Goal: Task Accomplishment & Management: Complete application form

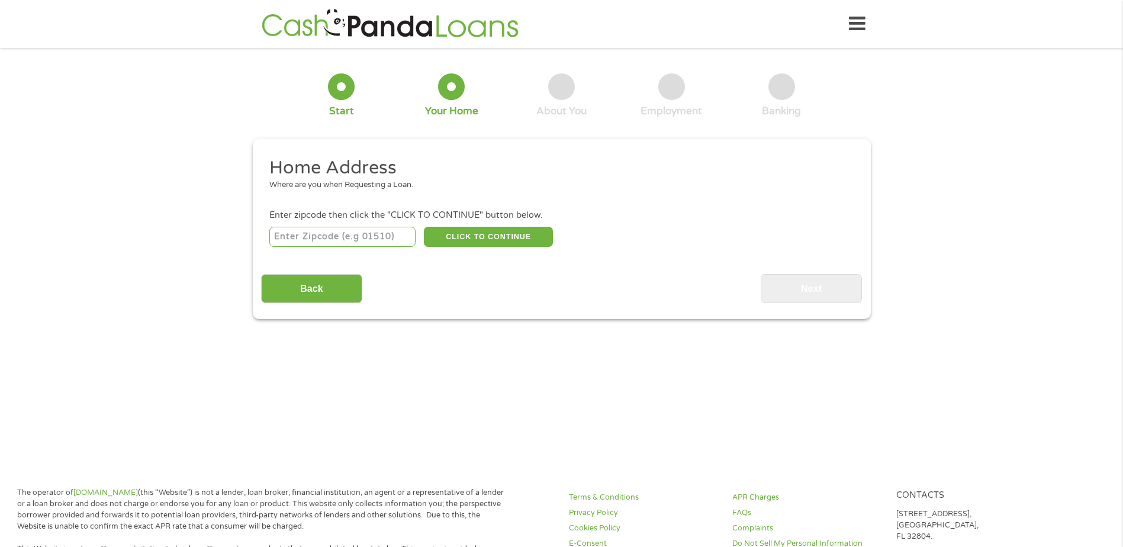
click at [391, 234] on input "number" at bounding box center [342, 237] width 146 height 20
type input "53704"
click at [502, 239] on button "CLICK TO CONTINUE" at bounding box center [488, 237] width 129 height 20
type input "53704"
type input "[GEOGRAPHIC_DATA]"
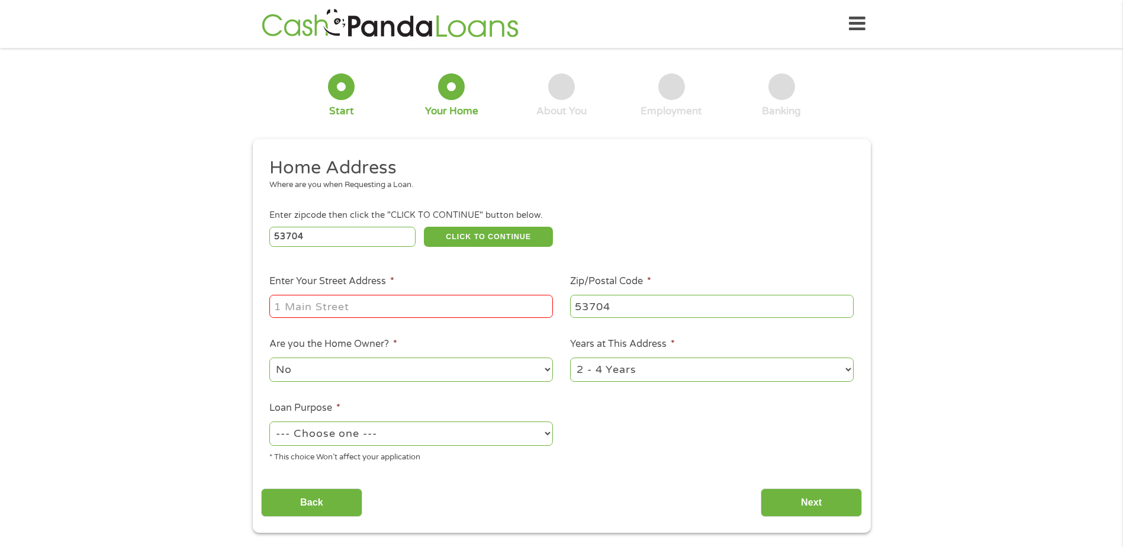
click at [463, 314] on input "Enter Your Street Address *" at bounding box center [410, 306] width 283 height 22
type input "[STREET_ADDRESS][PERSON_NAME]"
click at [846, 368] on select "1 Year or less 1 - 2 Years 2 - 4 Years Over 4 Years" at bounding box center [711, 369] width 283 height 24
select select "12months"
click at [570, 357] on select "1 Year or less 1 - 2 Years 2 - 4 Years Over 4 Years" at bounding box center [711, 369] width 283 height 24
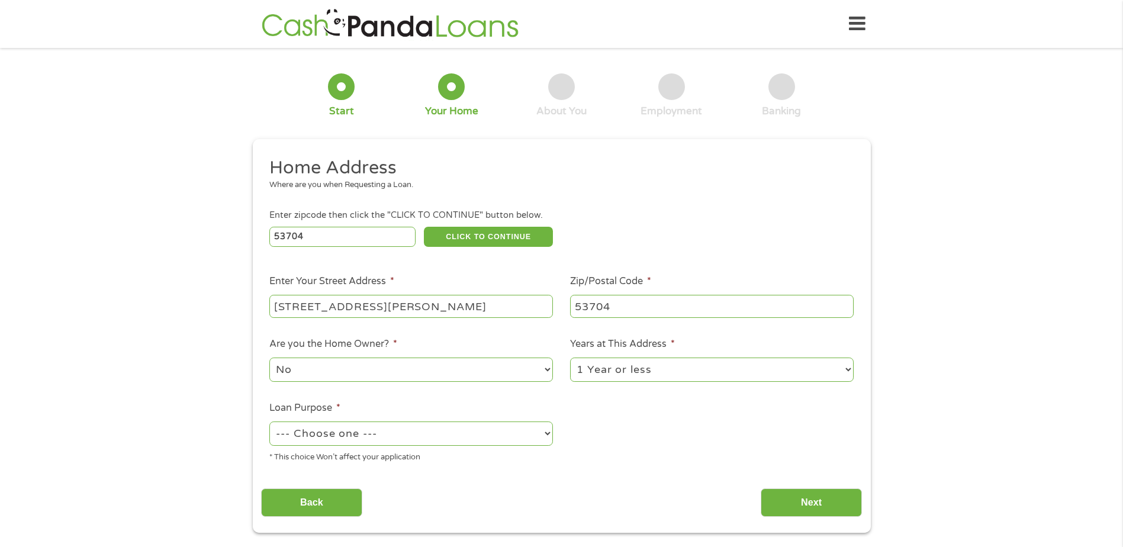
click at [541, 433] on select "--- Choose one --- Pay Bills Debt Consolidation Home Improvement Major Purchase…" at bounding box center [410, 433] width 283 height 24
select select "shorttermcash"
click at [269, 421] on select "--- Choose one --- Pay Bills Debt Consolidation Home Improvement Major Purchase…" at bounding box center [410, 433] width 283 height 24
click at [794, 499] on input "Next" at bounding box center [811, 502] width 101 height 29
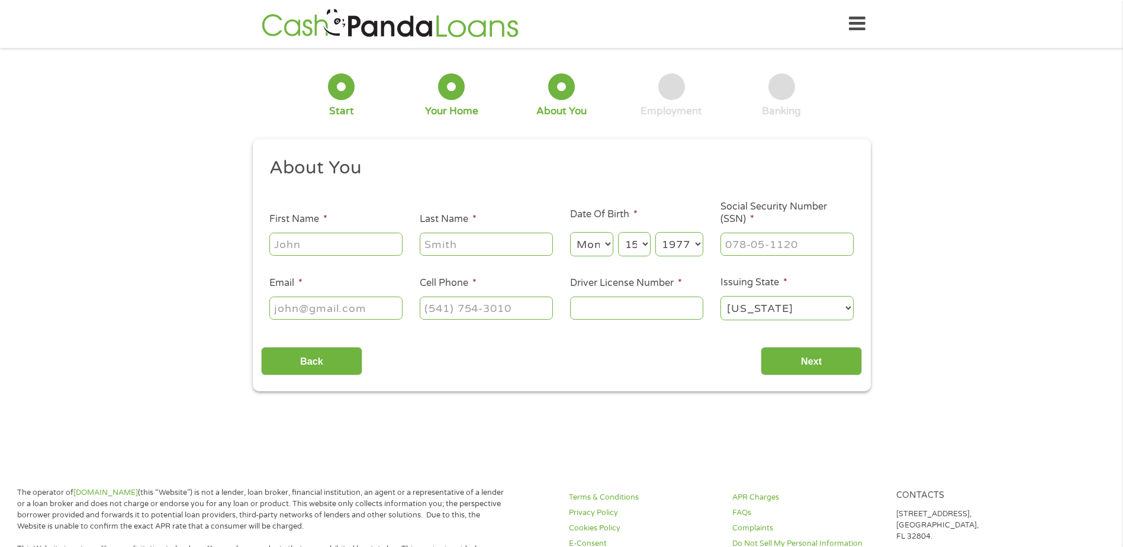
click at [376, 247] on input "First Name *" at bounding box center [335, 244] width 133 height 22
type input "[PERSON_NAME]"
select select "1"
type input "[EMAIL_ADDRESS][DOMAIN_NAME]"
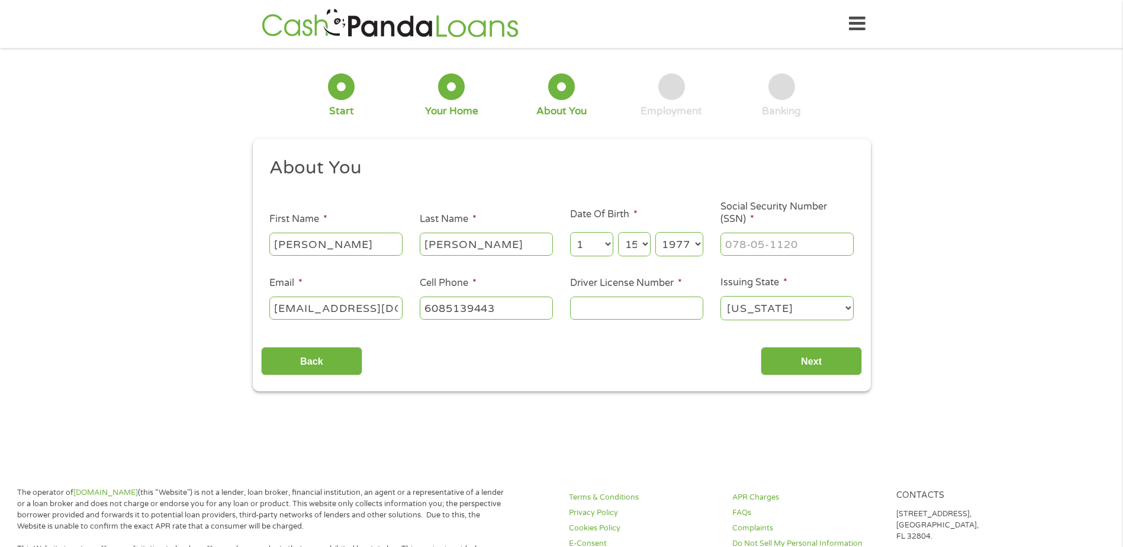
type input "[PHONE_NUMBER]"
click at [732, 244] on input "___-__-____" at bounding box center [786, 244] width 133 height 22
type input "320-80-8688"
click at [688, 310] on input "Driver License Number *" at bounding box center [636, 308] width 133 height 22
type input "a"
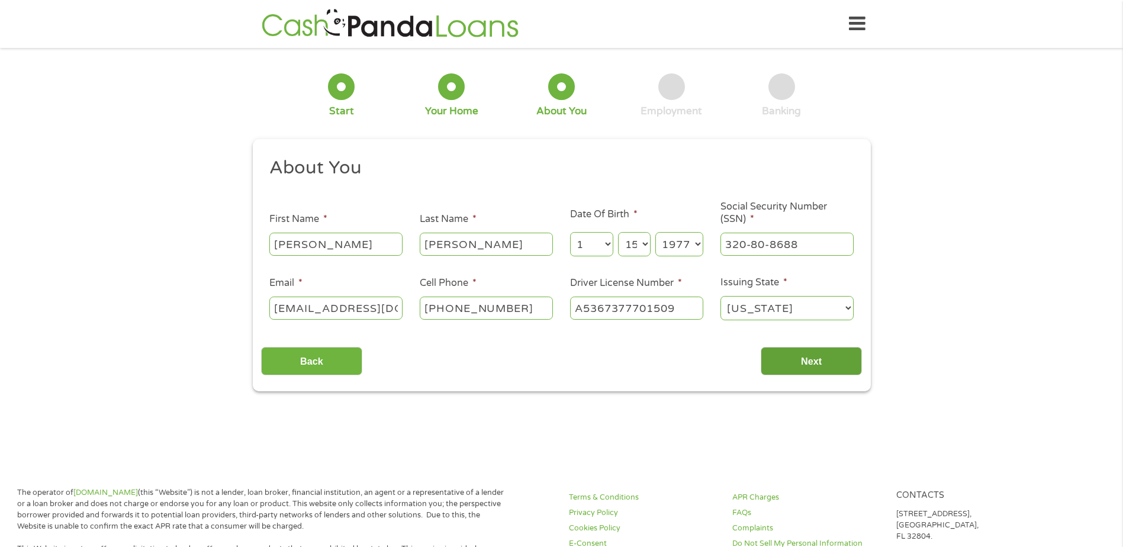
type input "A5367377701509"
click at [807, 361] on input "Next" at bounding box center [811, 361] width 101 height 29
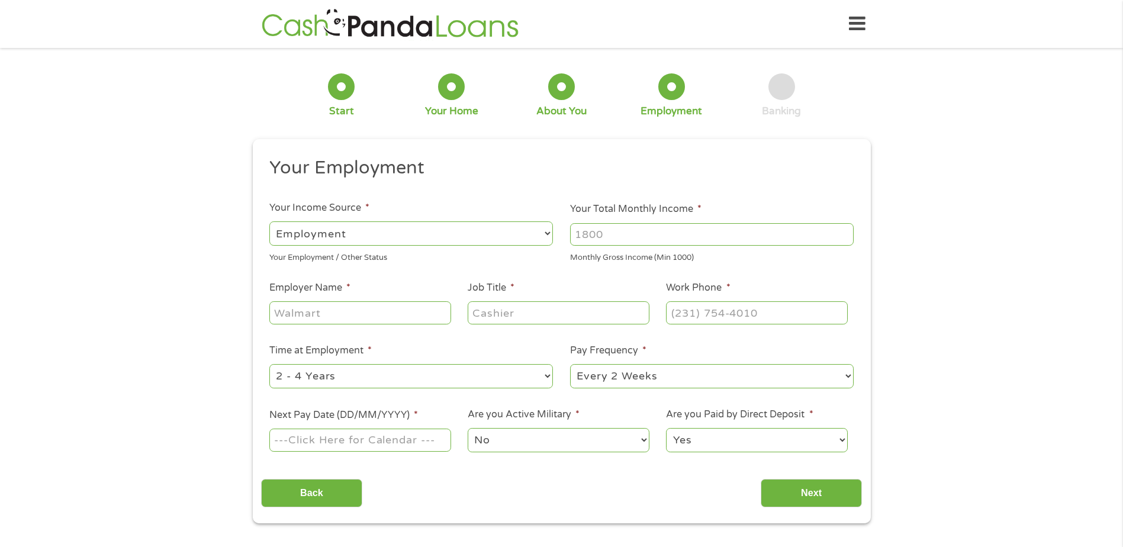
click at [609, 231] on input "Your Total Monthly Income *" at bounding box center [711, 234] width 283 height 22
type input "5200"
click at [438, 315] on input "Employer Name *" at bounding box center [359, 312] width 181 height 22
type input "[PERSON_NAME], Inc."
type input "Claims"
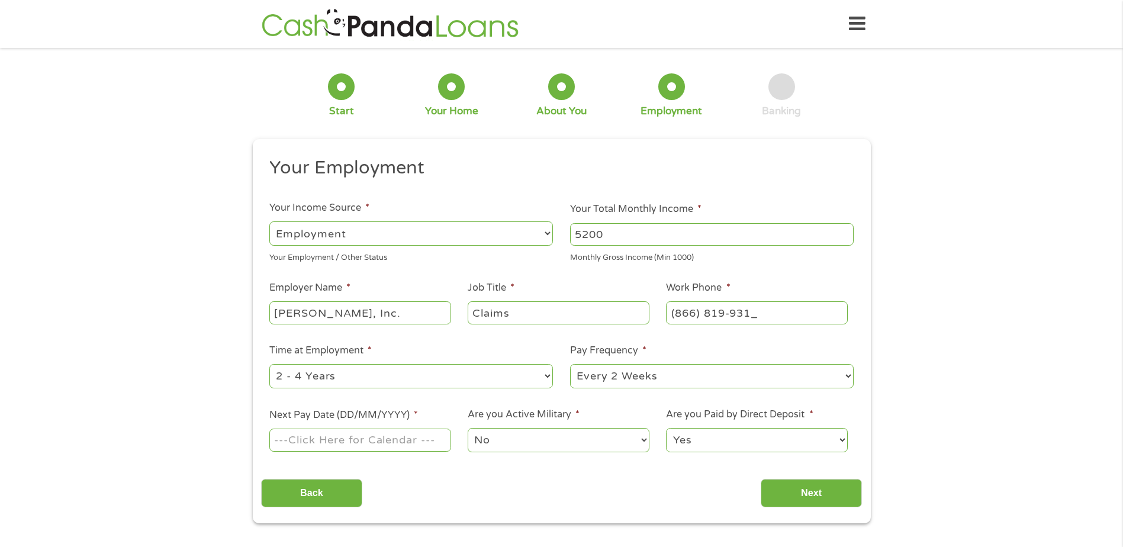
type input "[PHONE_NUMBER]"
click at [546, 377] on select "--- Choose one --- 1 Year or less 1 - 2 Years 2 - 4 Years Over 4 Years" at bounding box center [410, 376] width 283 height 24
select select "60months"
click at [269, 364] on select "--- Choose one --- 1 Year or less 1 - 2 Years 2 - 4 Years Over 4 Years" at bounding box center [410, 376] width 283 height 24
click at [830, 371] on select "--- Choose one --- Every 2 Weeks Every Week Monthly Semi-Monthly" at bounding box center [711, 376] width 283 height 24
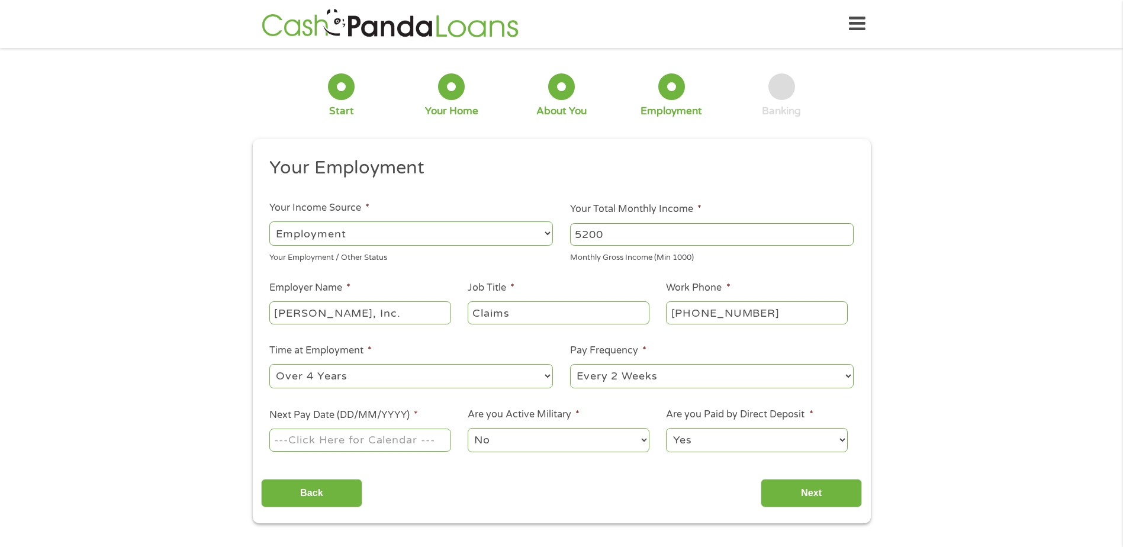
select select "semimonthly"
click at [570, 364] on select "--- Choose one --- Every 2 Weeks Every Week Monthly Semi-Monthly" at bounding box center [711, 376] width 283 height 24
click at [433, 440] on input "Next Pay Date (DD/MM/YYYY) *" at bounding box center [359, 440] width 181 height 22
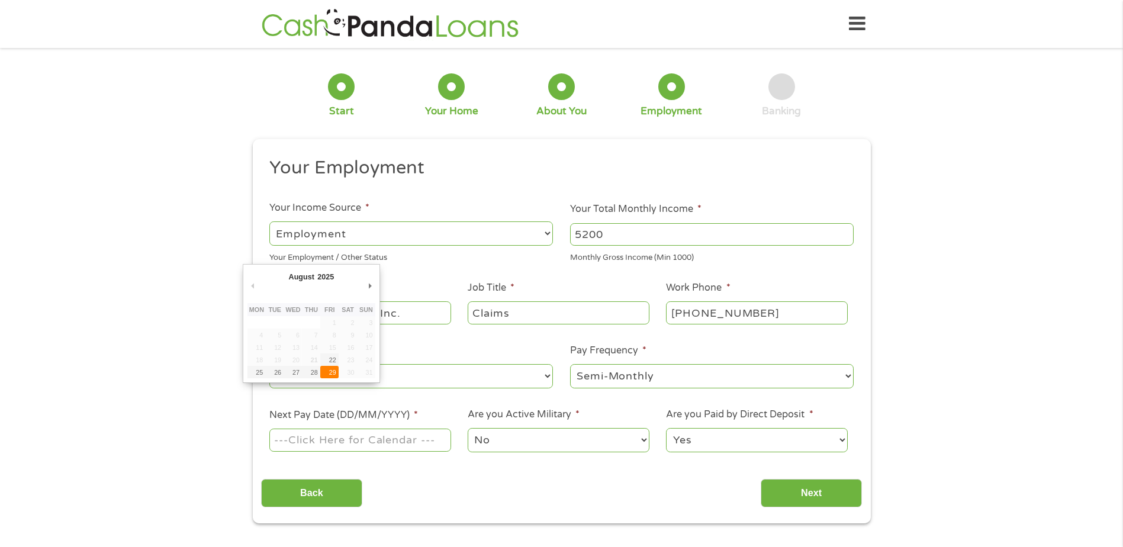
type input "[DATE]"
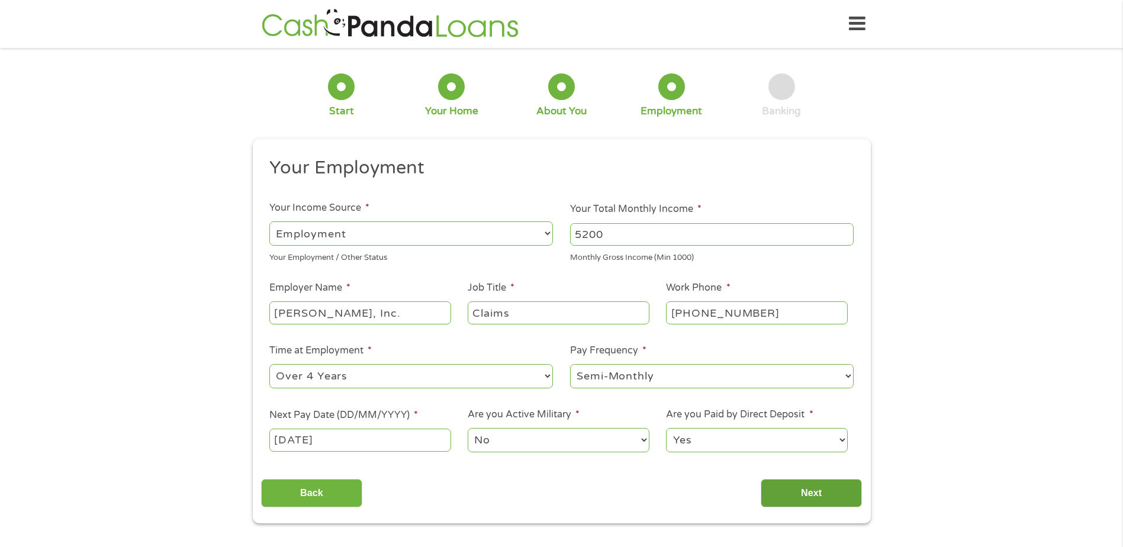
click at [797, 489] on input "Next" at bounding box center [811, 493] width 101 height 29
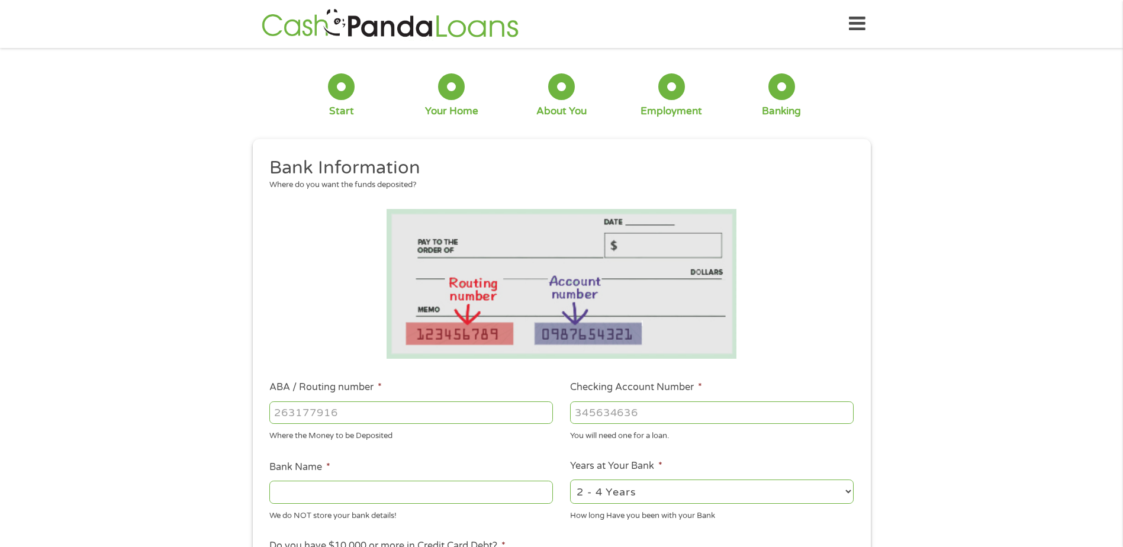
click at [392, 411] on input "ABA / Routing number *" at bounding box center [410, 412] width 283 height 22
type input "275979034"
type input "SUMMIT CREDIT UNION"
type input "275979034"
click at [598, 413] on input "Checking Account Number *" at bounding box center [711, 412] width 283 height 22
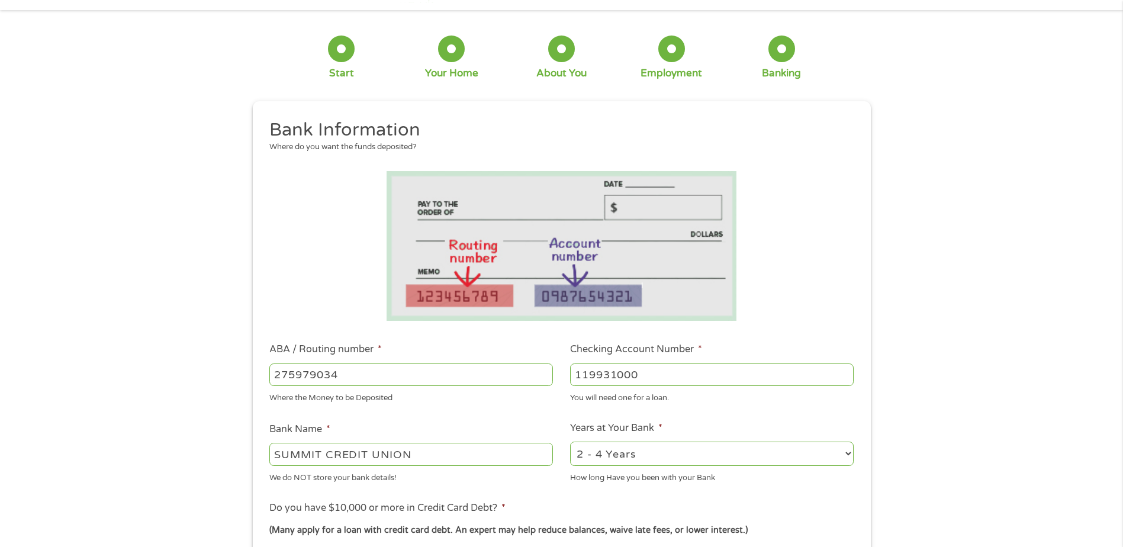
scroll to position [59, 0]
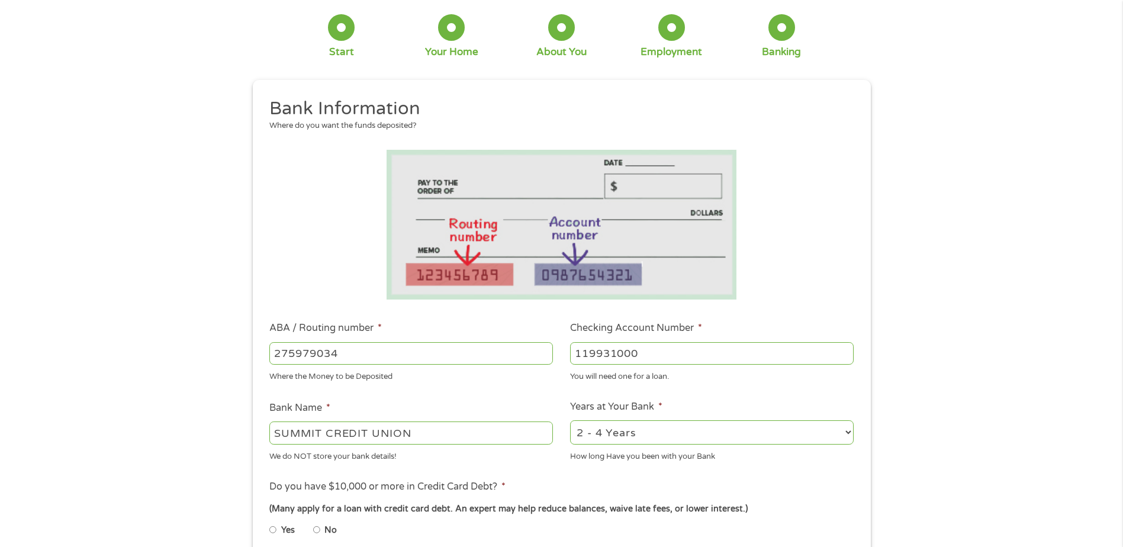
type input "119931000"
click at [840, 433] on select "2 - 4 Years 6 - 12 Months 1 - 2 Years Over 4 Years" at bounding box center [711, 432] width 283 height 24
select select "60months"
click at [570, 420] on select "2 - 4 Years 6 - 12 Months 1 - 2 Years Over 4 Years" at bounding box center [711, 432] width 283 height 24
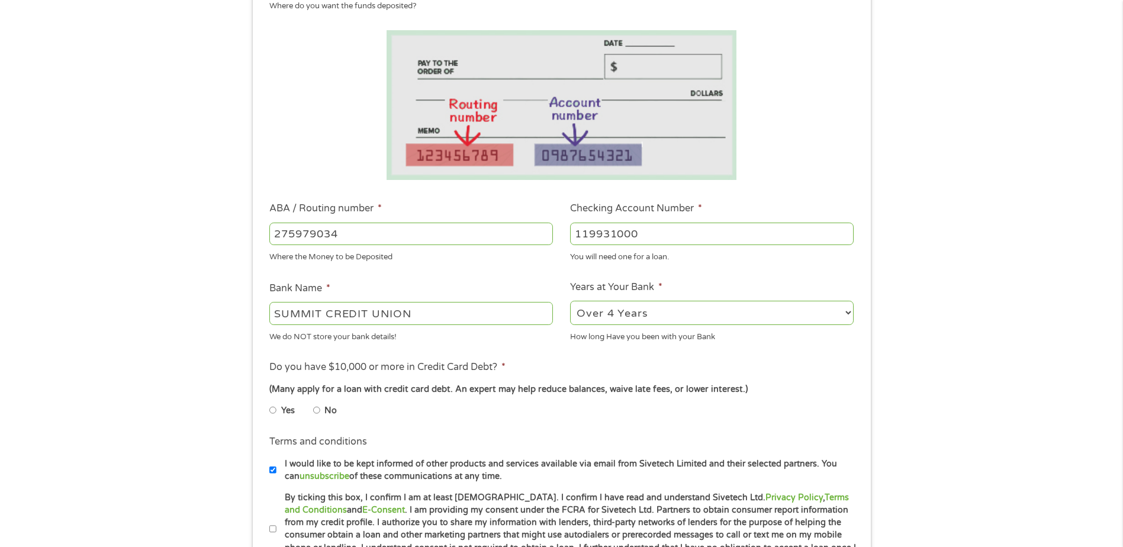
scroll to position [237, 0]
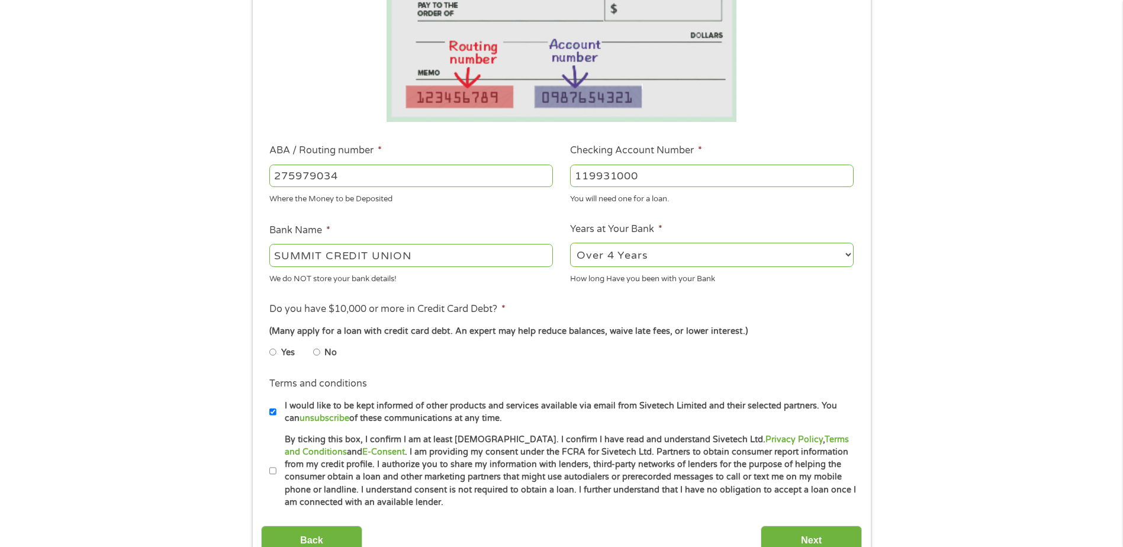
click at [317, 352] on input "No" at bounding box center [316, 352] width 7 height 19
radio input "true"
click at [276, 469] on label "By ticking this box, I confirm I am at least [DEMOGRAPHIC_DATA]. I confirm I ha…" at bounding box center [566, 471] width 581 height 76
click at [276, 469] on input "By ticking this box, I confirm I am at least [DEMOGRAPHIC_DATA]. I confirm I ha…" at bounding box center [272, 471] width 7 height 19
checkbox input "true"
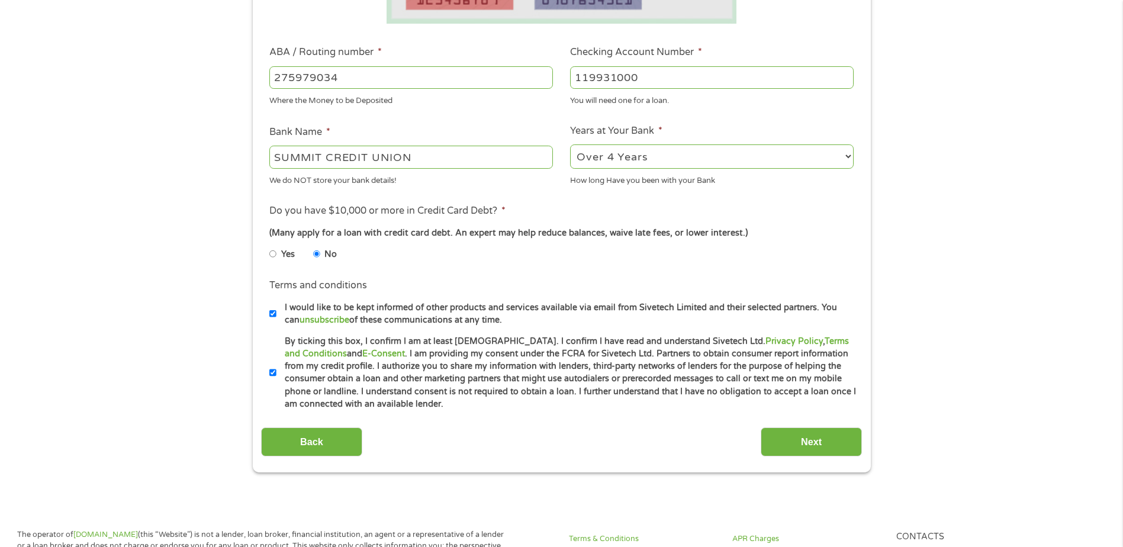
scroll to position [355, 0]
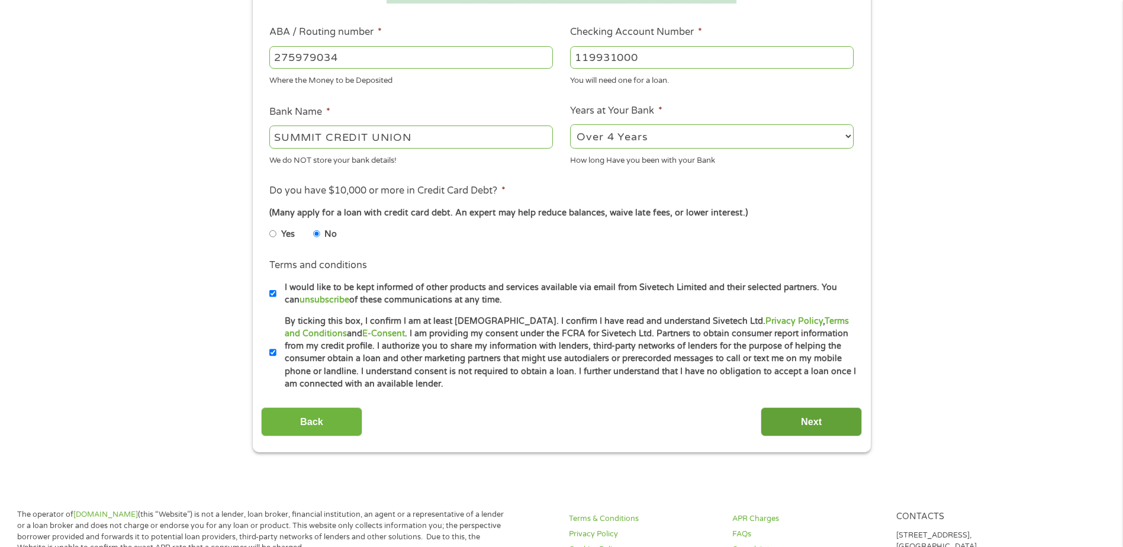
click at [793, 417] on input "Next" at bounding box center [811, 421] width 101 height 29
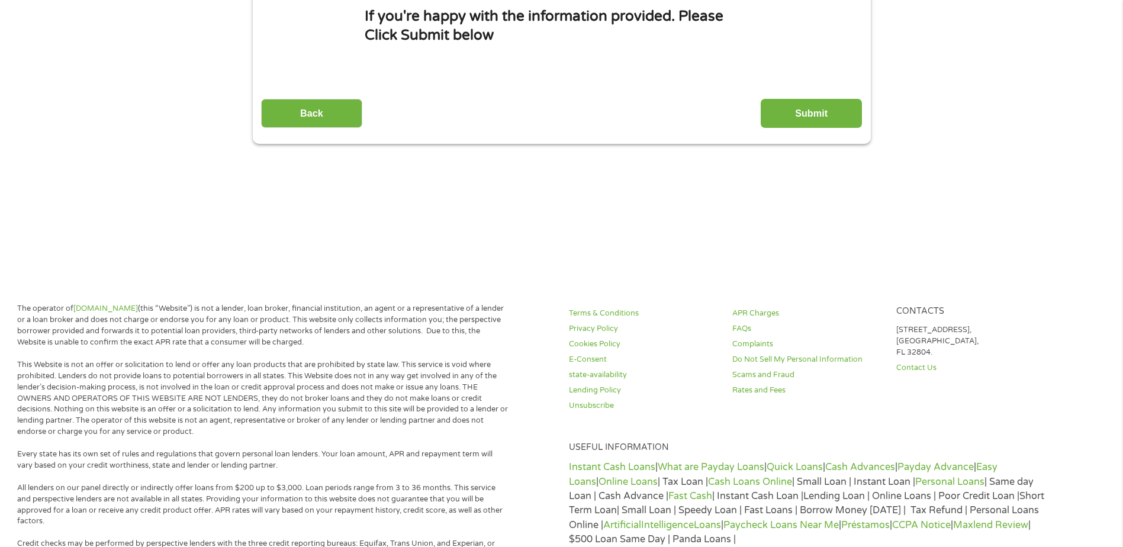
scroll to position [0, 0]
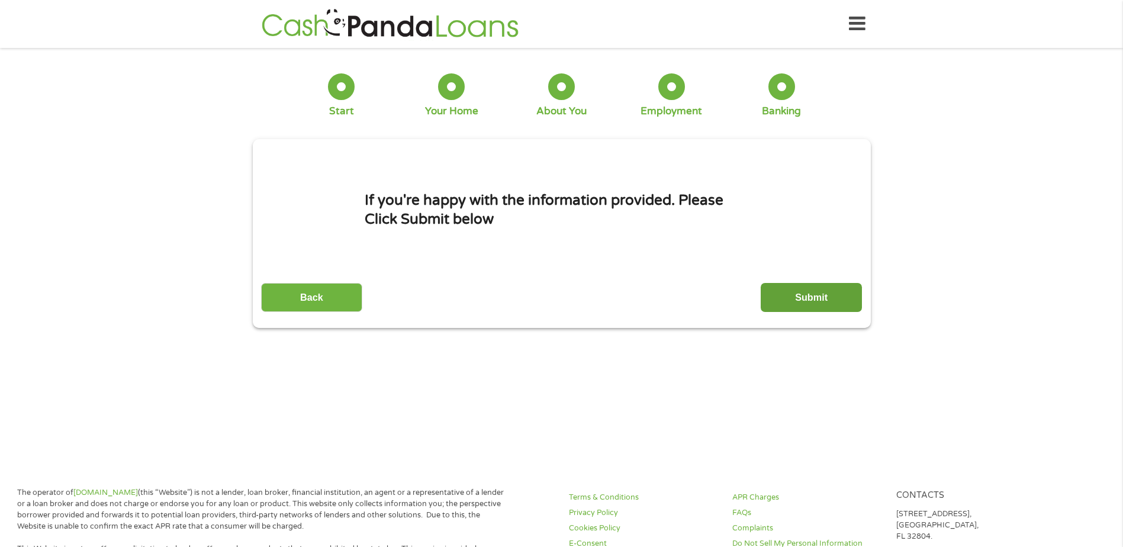
click at [829, 294] on input "Submit" at bounding box center [811, 297] width 101 height 29
